Goal: Task Accomplishment & Management: Use online tool/utility

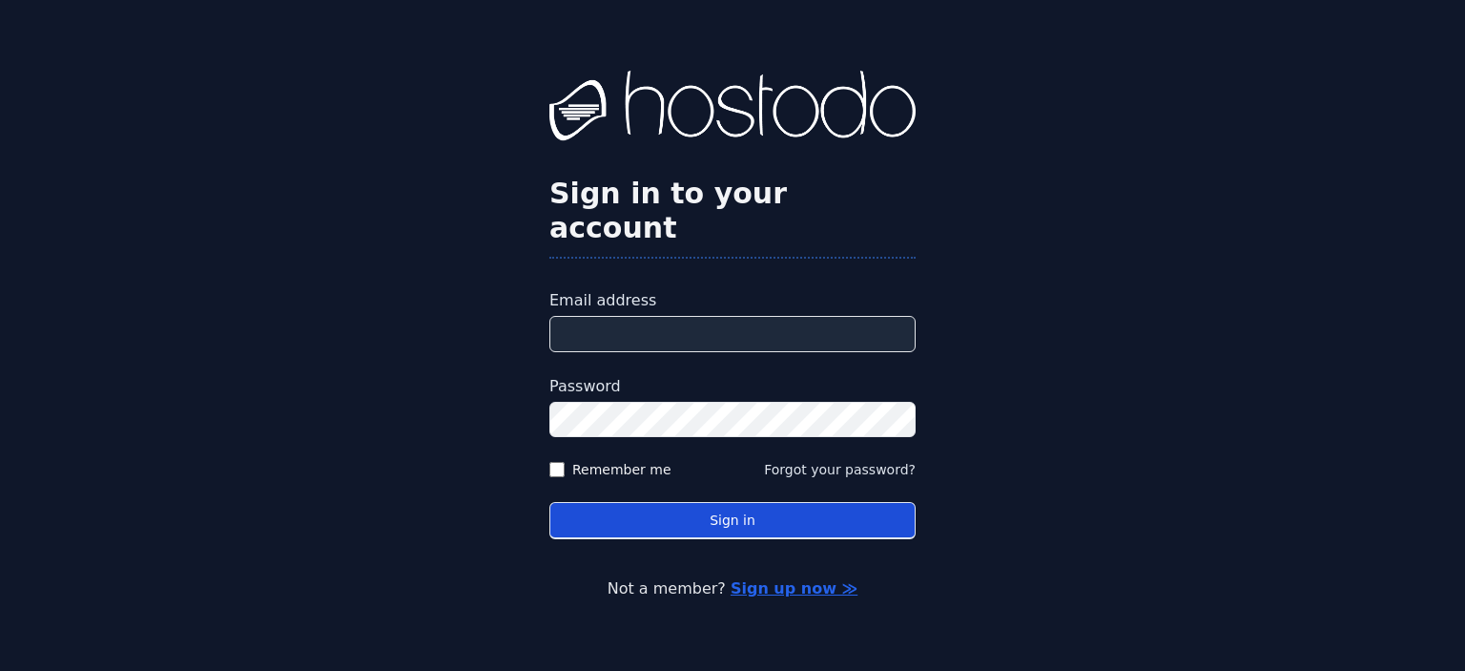
type input "**********"
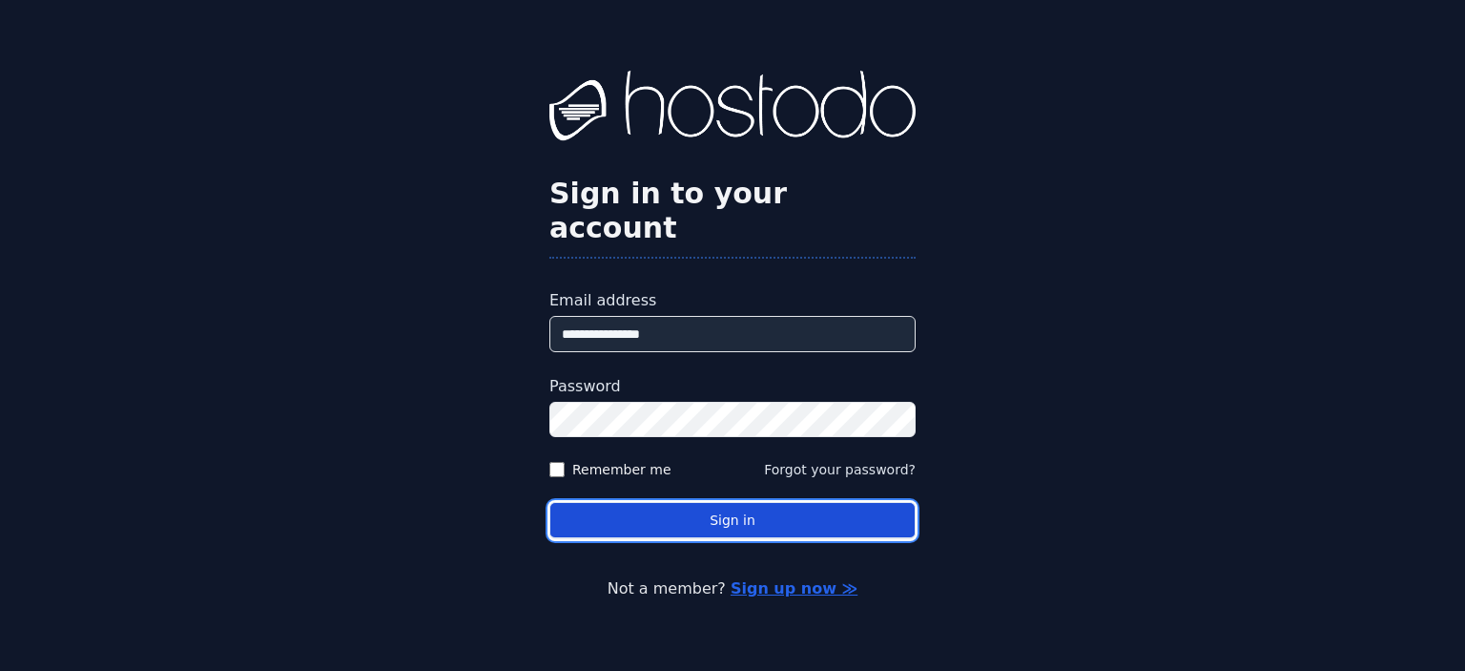
click at [681, 503] on button "Sign in" at bounding box center [732, 520] width 366 height 37
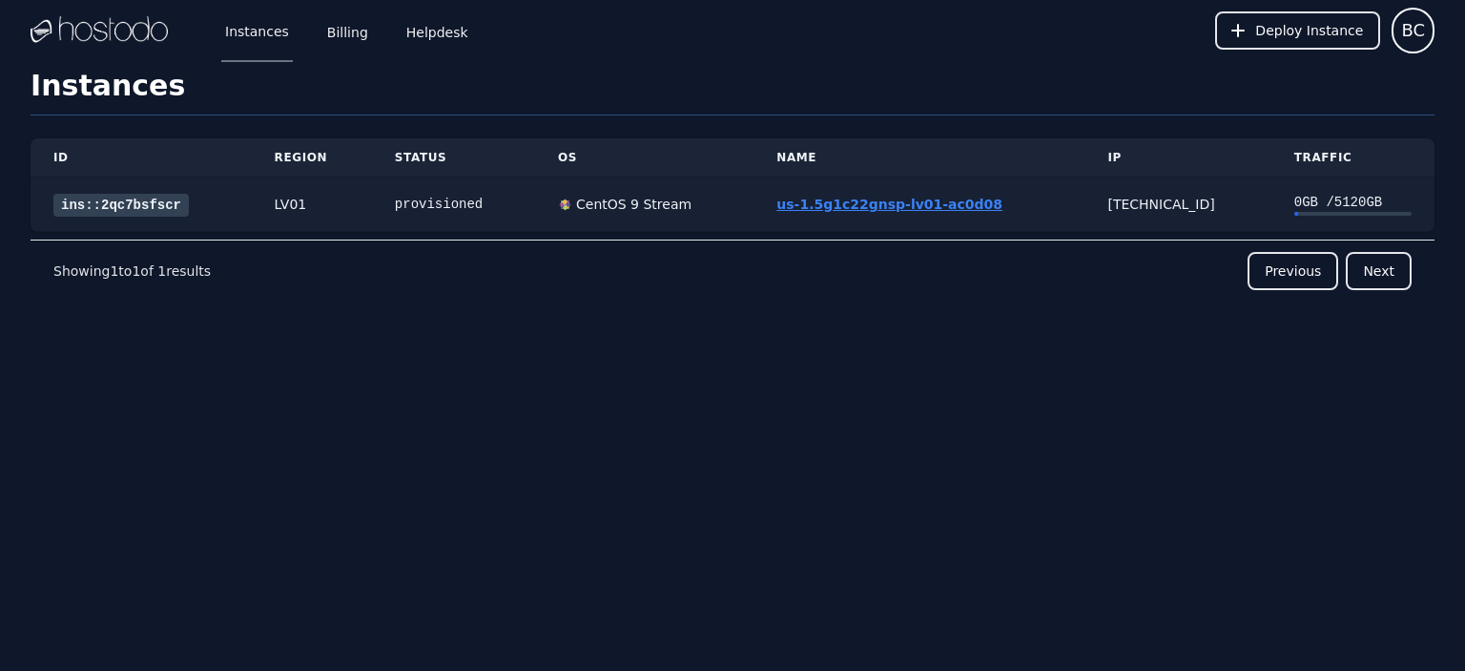
click at [851, 209] on link "us-1.5g1c22gnsp-lv01-ac0d08" at bounding box center [889, 203] width 226 height 15
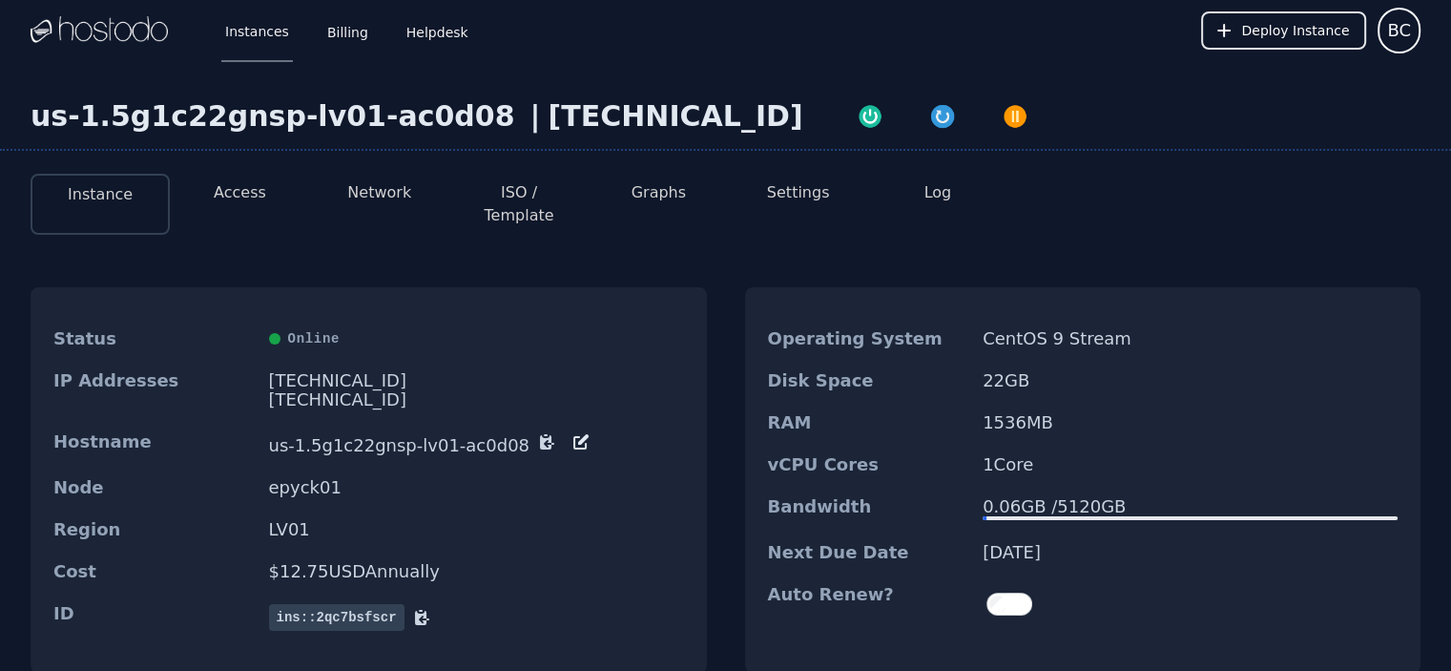
click at [496, 421] on div "Hostname us-1.5g1c22gnsp-lv01-ac0d08" at bounding box center [369, 444] width 676 height 46
click at [274, 390] on div "[TECHNICAL_ID]" at bounding box center [476, 399] width 415 height 19
copy div "[TECHNICAL_ID]"
click at [376, 194] on button "Network" at bounding box center [379, 192] width 64 height 23
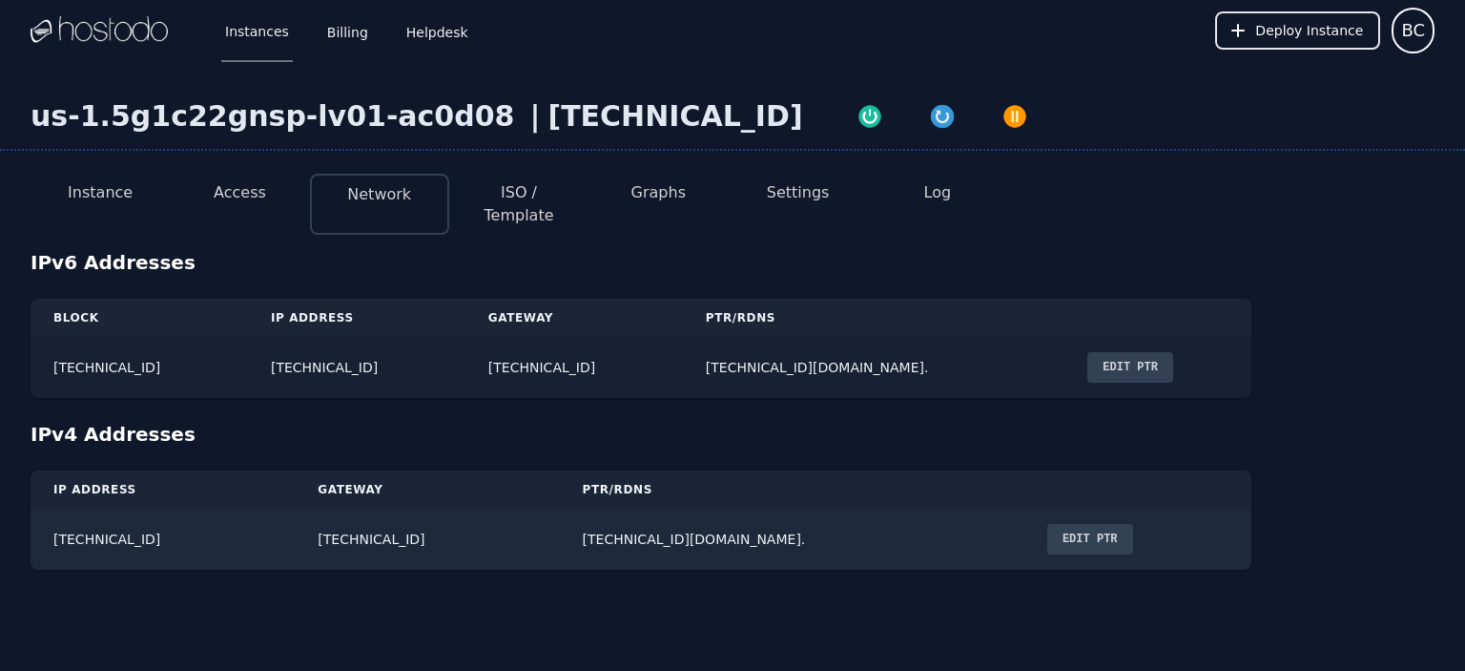
drag, startPoint x: 242, startPoint y: 339, endPoint x: 518, endPoint y: 335, distance: 275.7
click at [465, 337] on td "[TECHNICAL_ID]" at bounding box center [356, 367] width 217 height 61
copy td "[TECHNICAL_ID]"
